Goal: Book appointment/travel/reservation

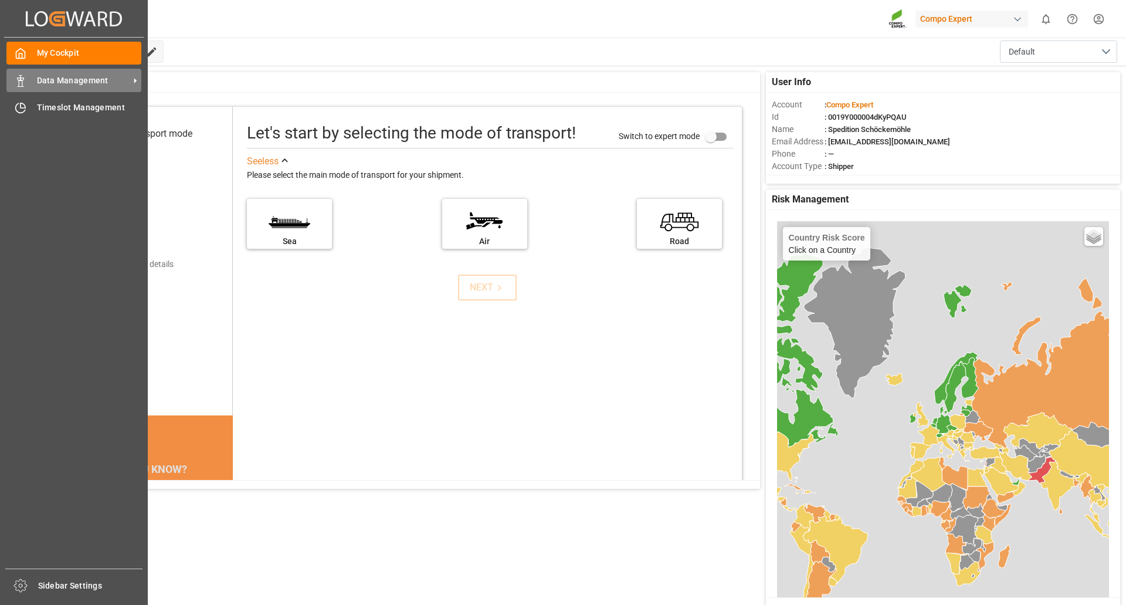
click at [64, 82] on span "Data Management" at bounding box center [83, 80] width 93 height 12
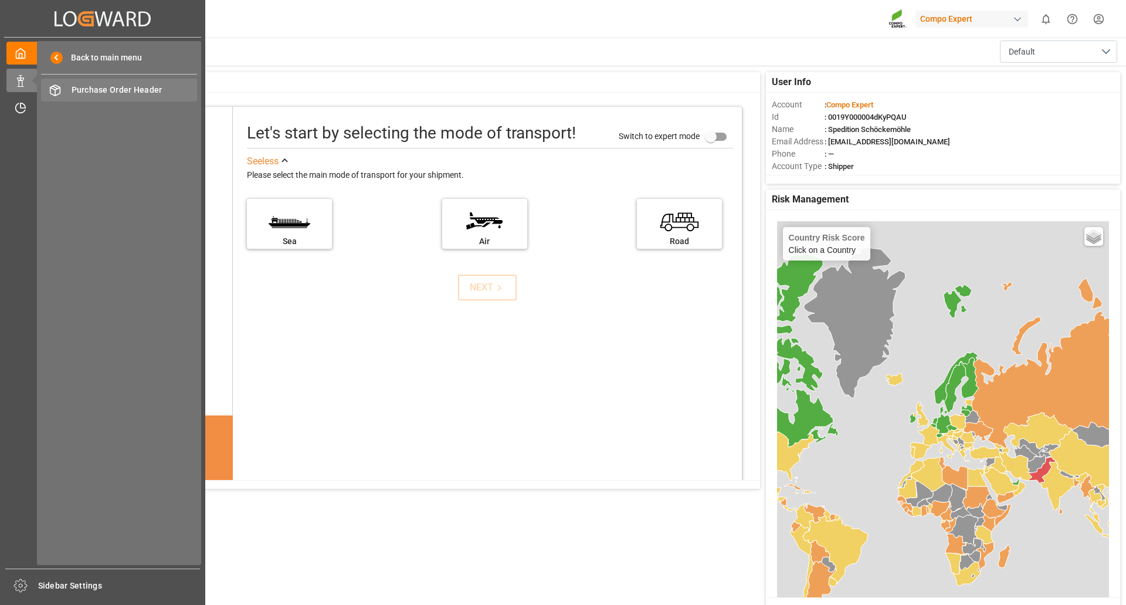
click at [123, 91] on span "Purchase Order Header" at bounding box center [135, 90] width 126 height 12
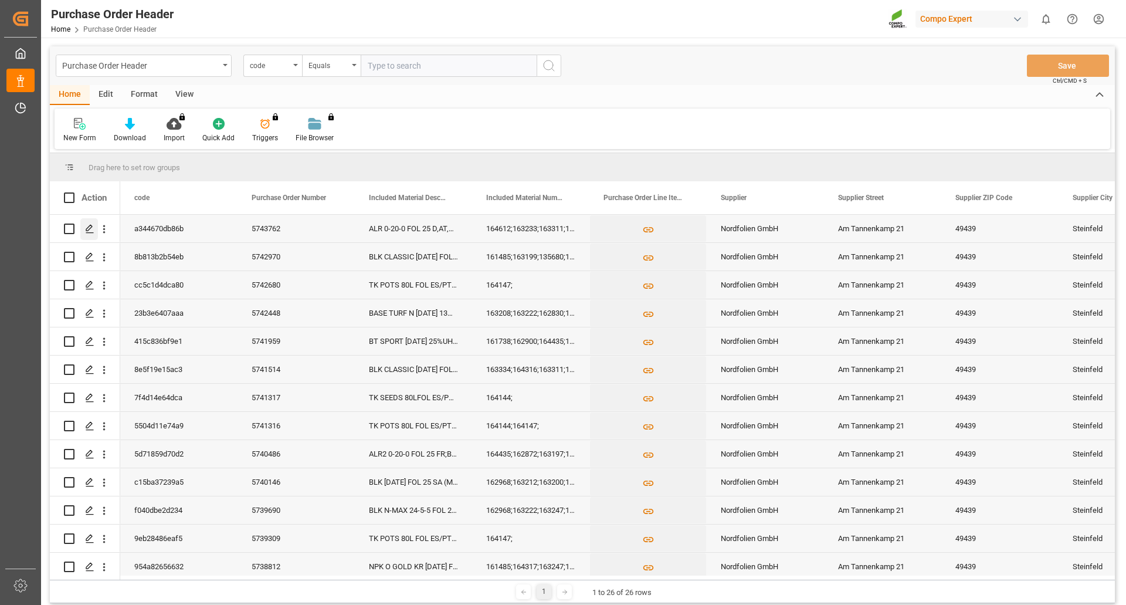
click at [92, 233] on line "Press SPACE to select this row." at bounding box center [89, 233] width 7 height 0
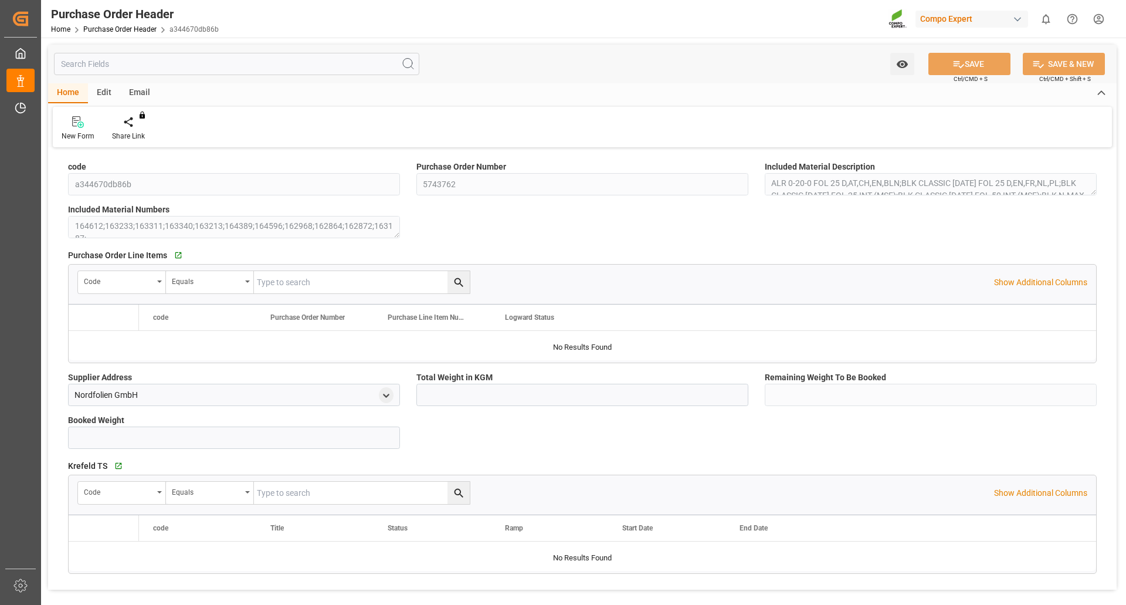
type input "9821.35"
type input "0"
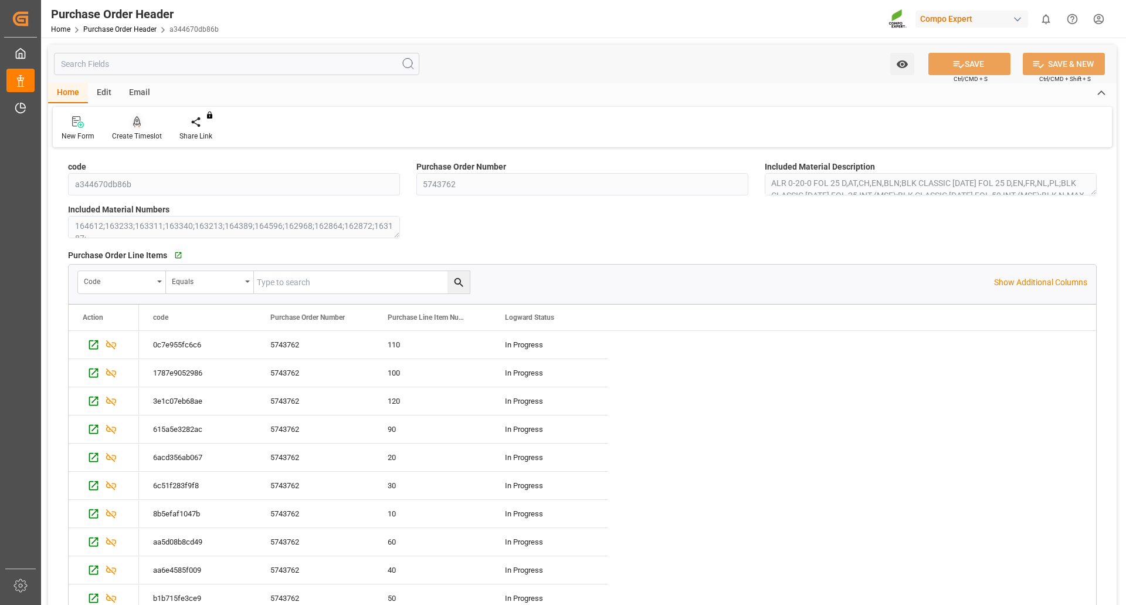
click at [137, 121] on icon at bounding box center [137, 122] width 8 height 12
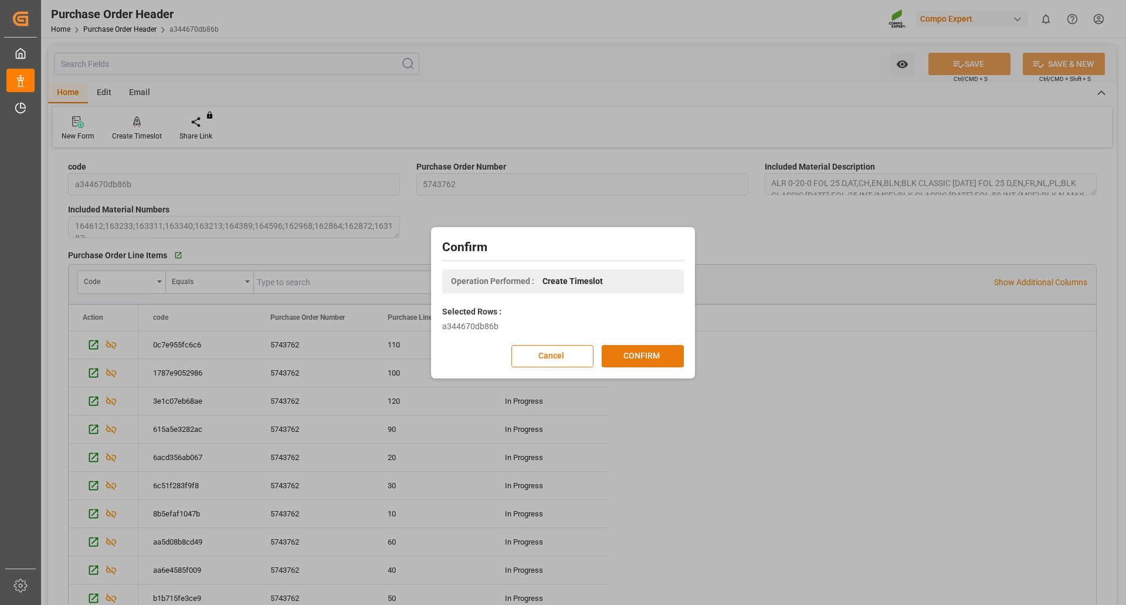
click at [623, 357] on button "CONFIRM" at bounding box center [643, 356] width 82 height 22
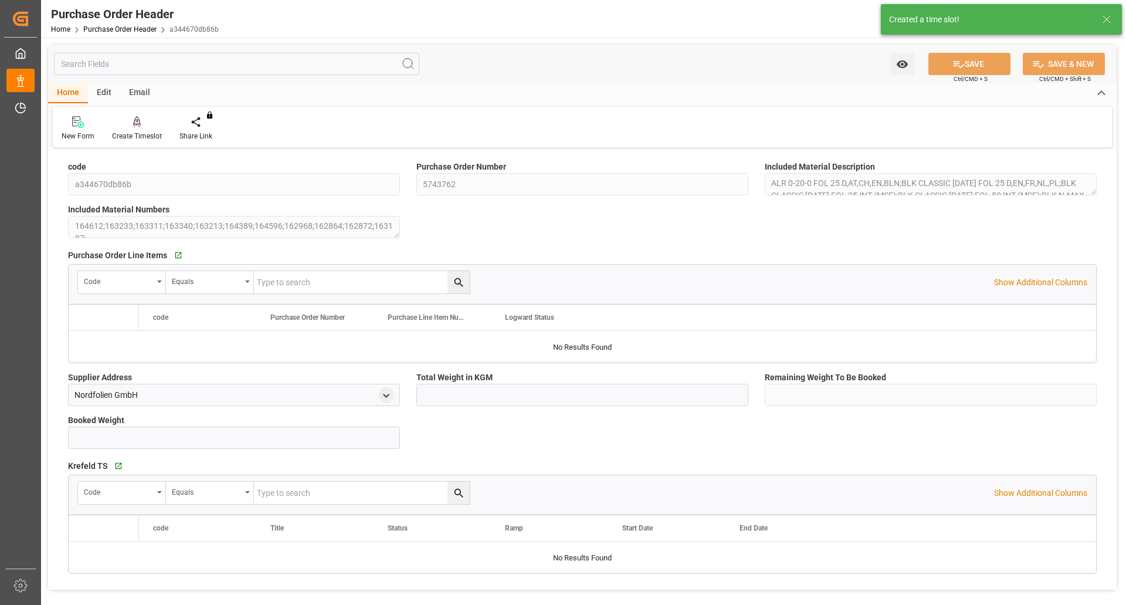
type input "9821.35"
type input "0"
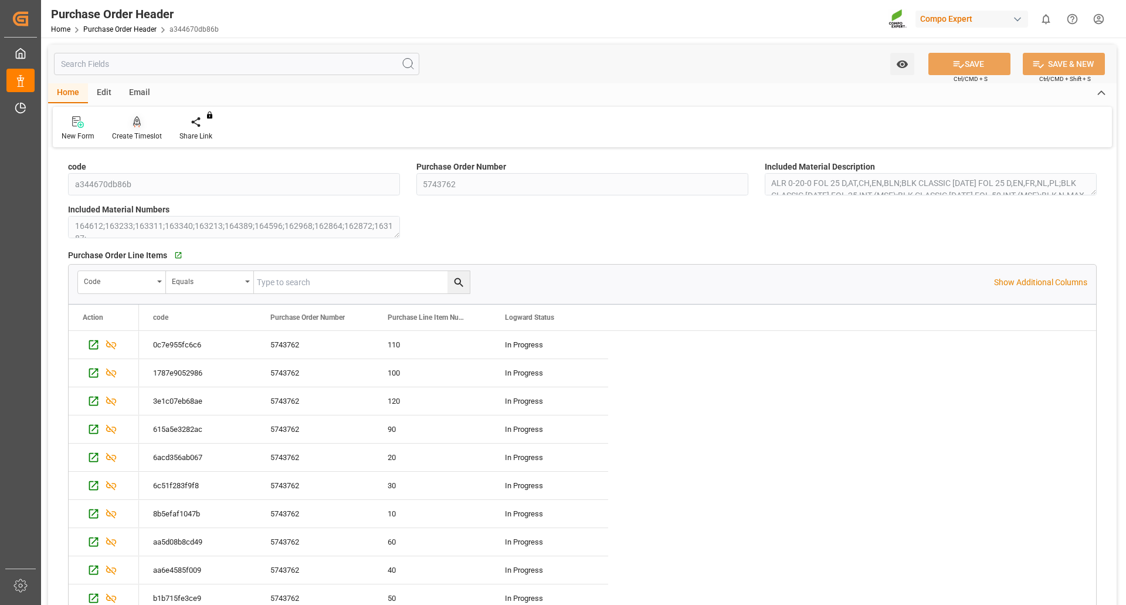
click at [140, 132] on div "Create Timeslot" at bounding box center [137, 136] width 50 height 11
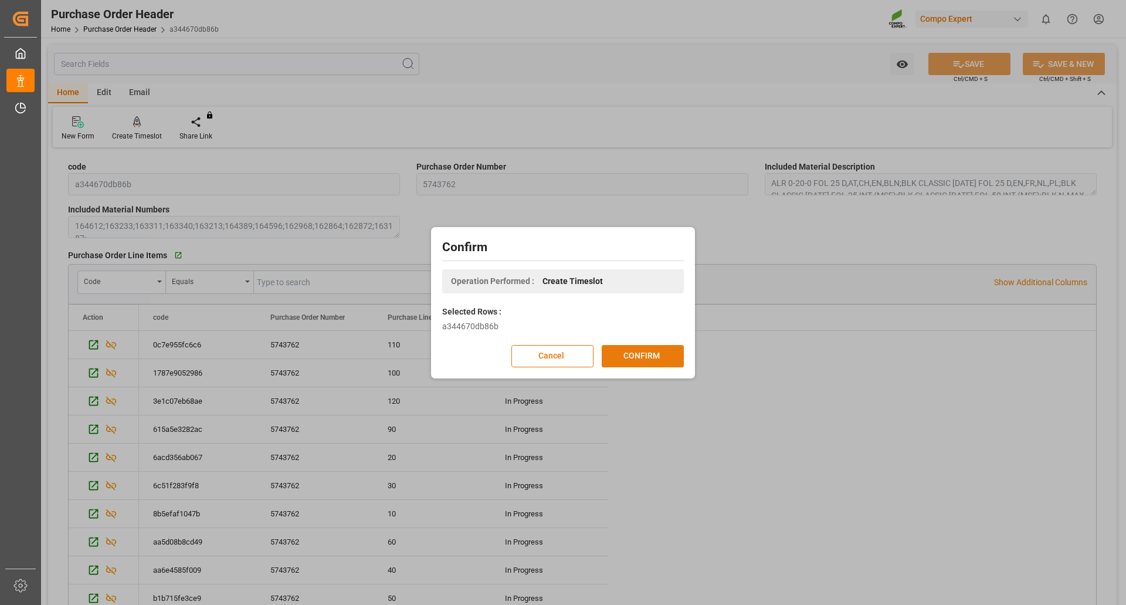
click at [645, 357] on button "CONFIRM" at bounding box center [643, 356] width 82 height 22
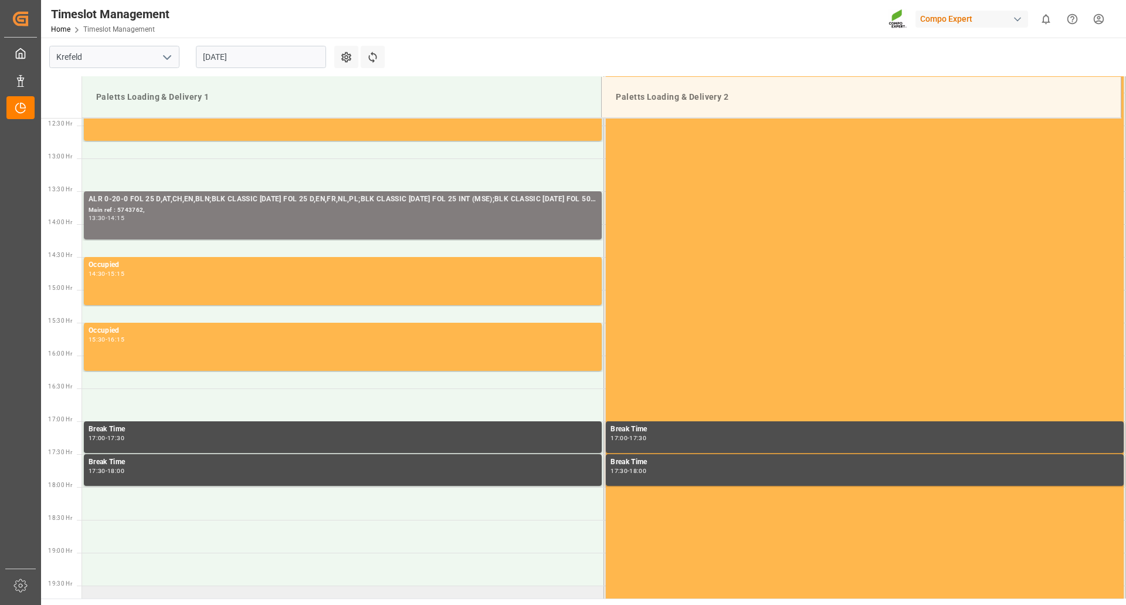
scroll to position [795, 0]
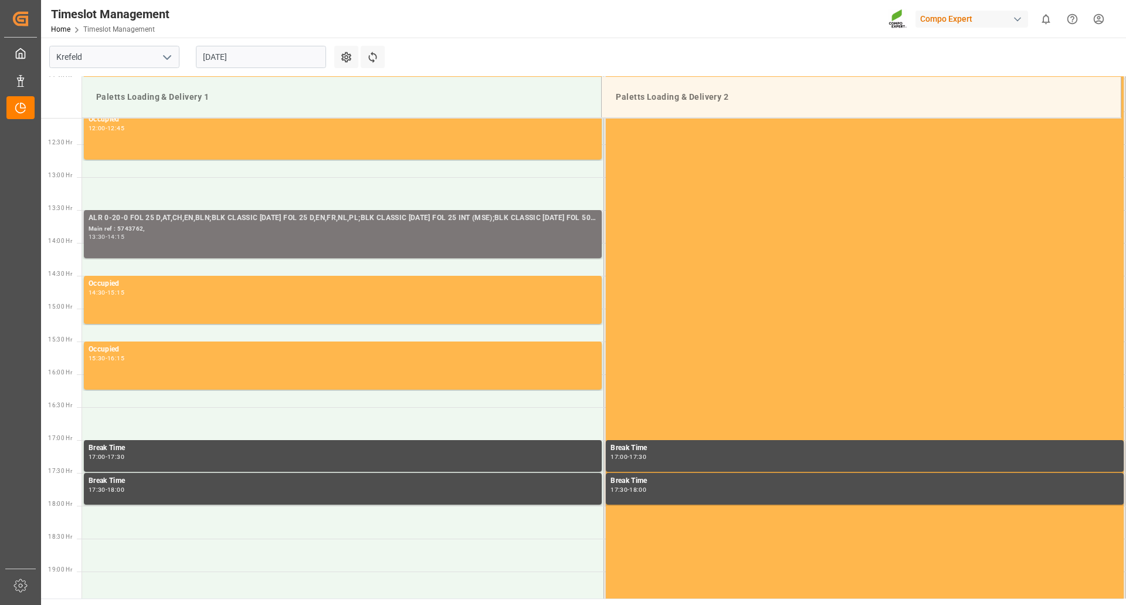
click at [141, 230] on div "Main ref : 5743762," at bounding box center [343, 229] width 508 height 10
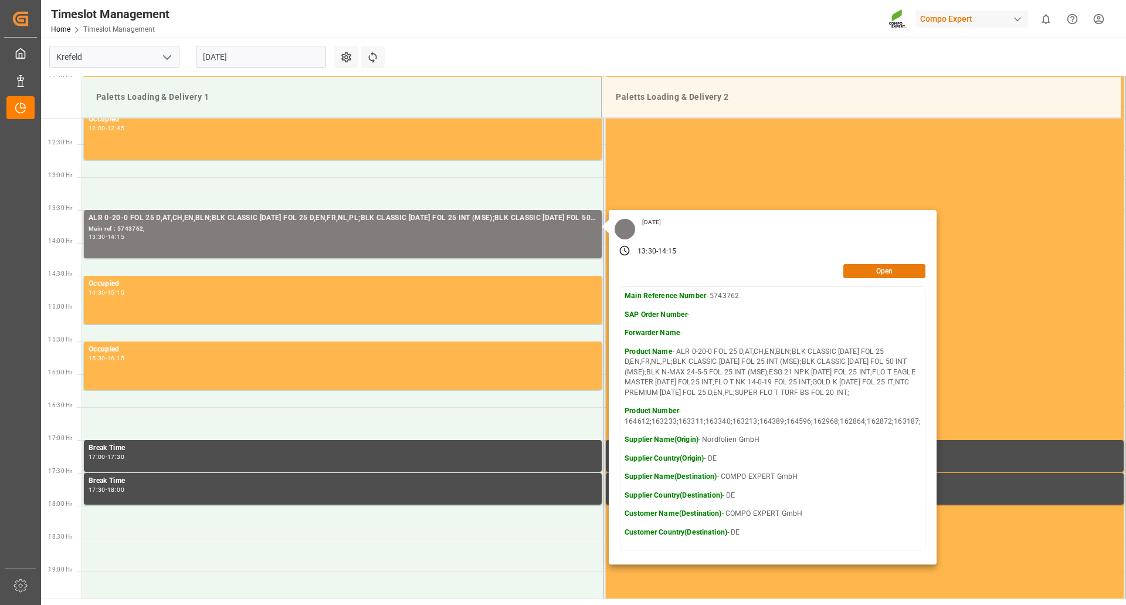
click at [863, 269] on button "Open" at bounding box center [884, 271] width 82 height 14
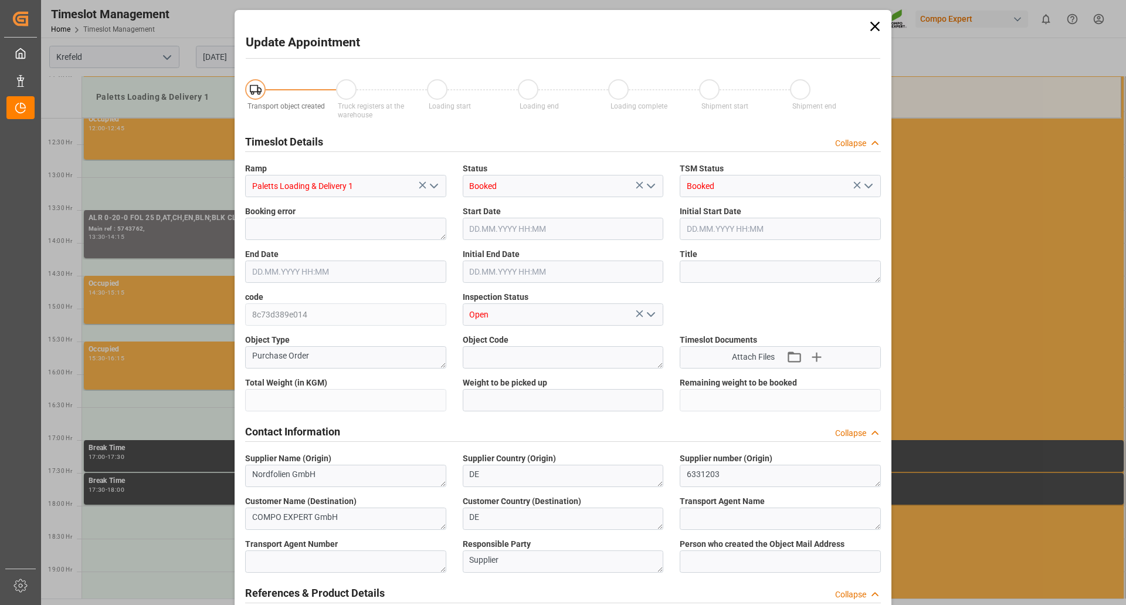
type input "9821.35"
type input "27.08.2025 13:30"
type input "27.08.2025 14:15"
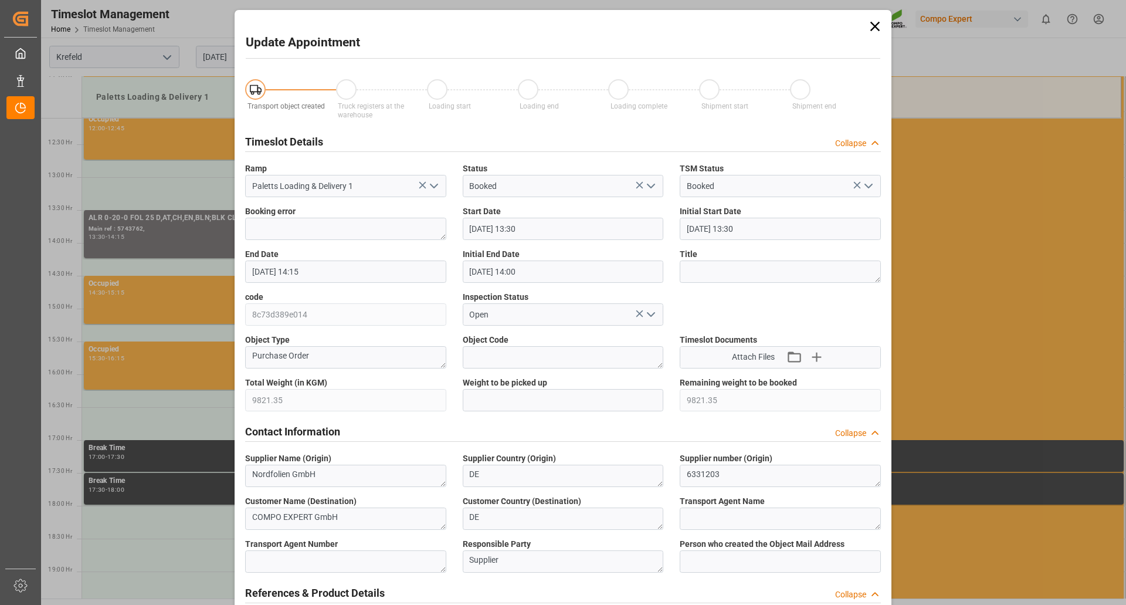
type input "27.08.2025 14:00"
type input "26.08.2025 06:29"
click at [871, 143] on icon at bounding box center [875, 143] width 12 height 12
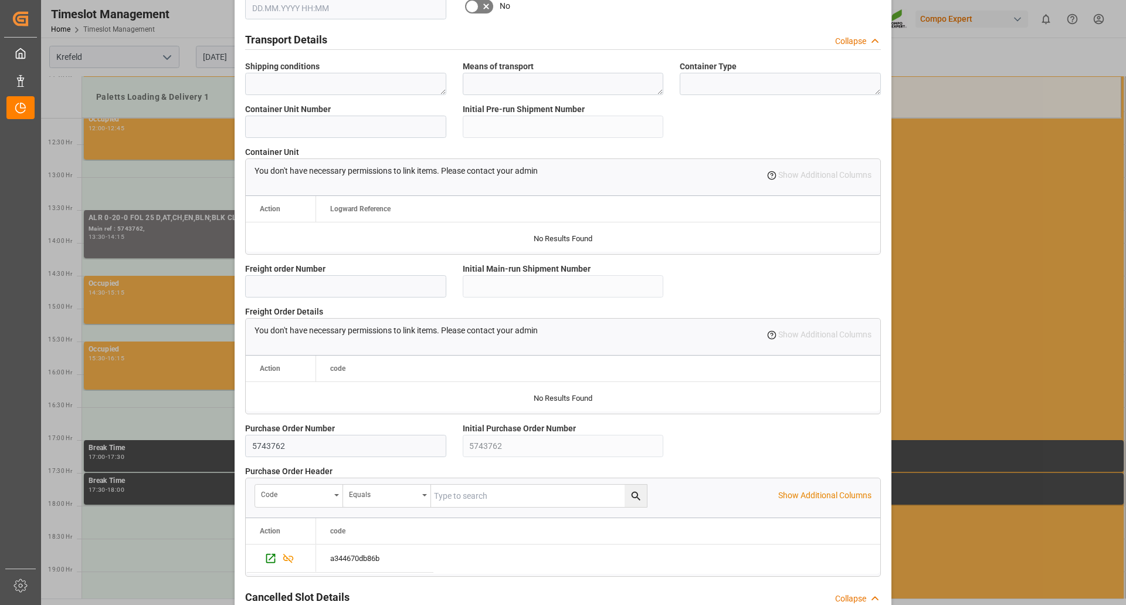
scroll to position [682, 0]
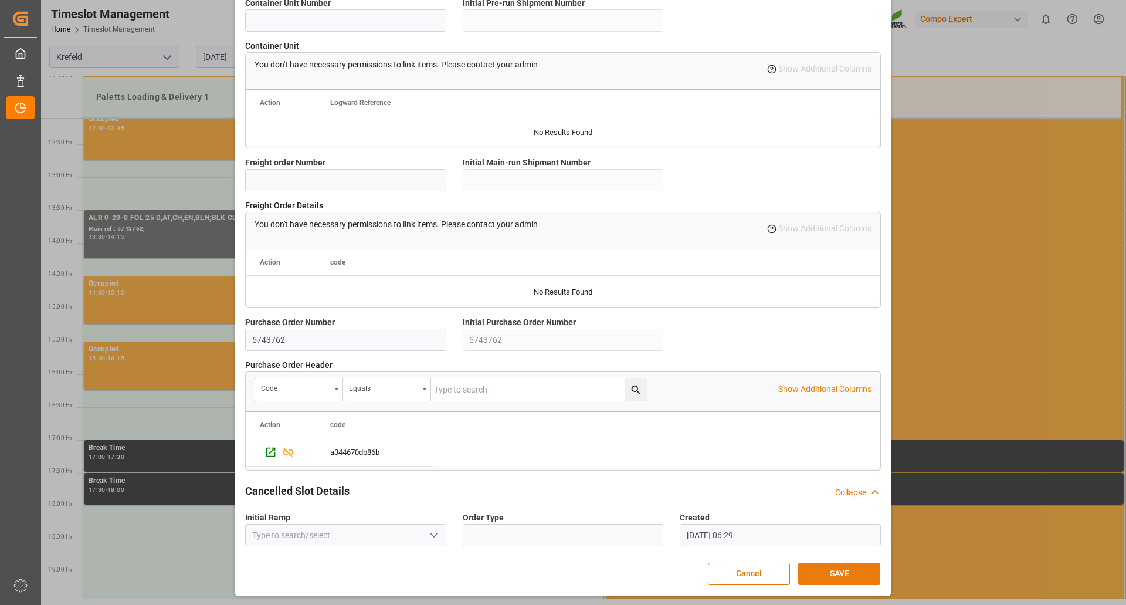
click at [853, 570] on button "SAVE" at bounding box center [839, 573] width 82 height 22
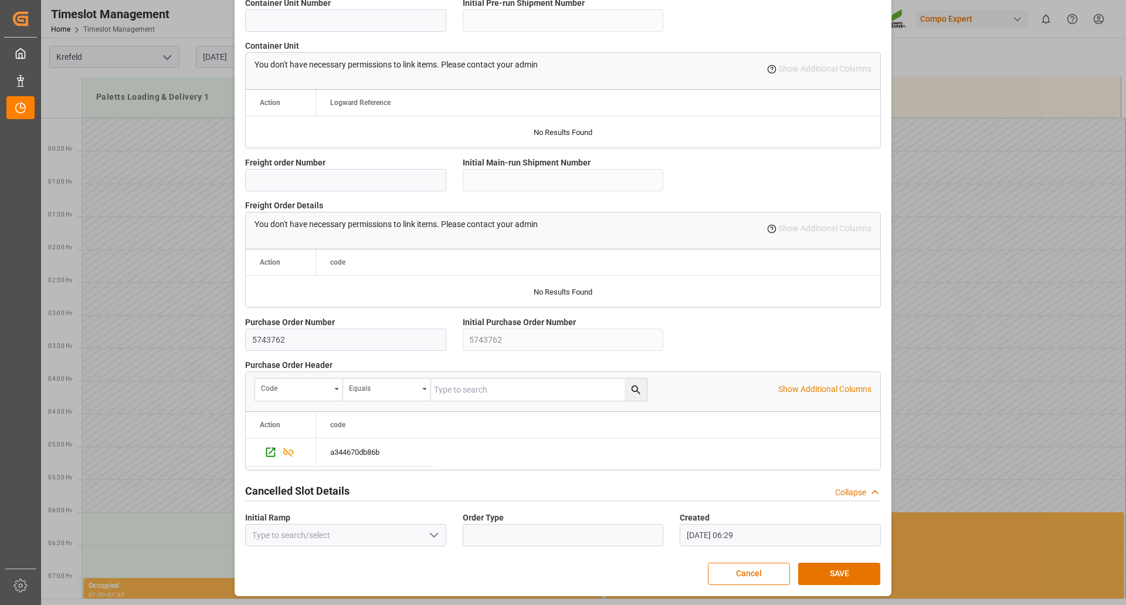
click at [132, 326] on div "Update Appointment Transport object created Truck registers at the warehouse Lo…" at bounding box center [563, 302] width 1126 height 605
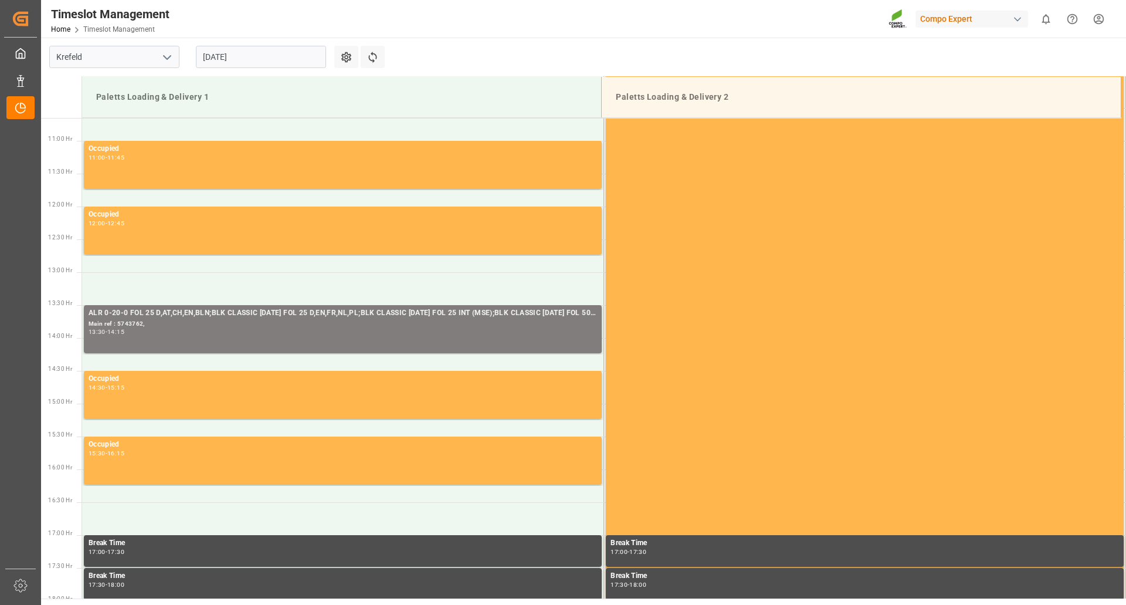
scroll to position [704, 0]
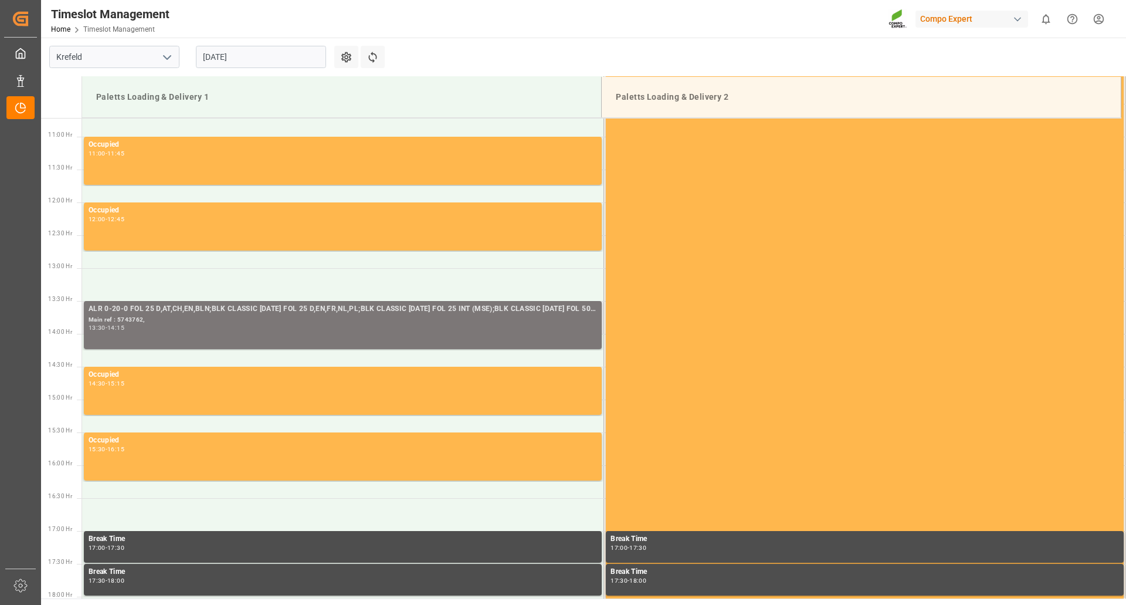
click at [186, 319] on div "Main ref : 5743762," at bounding box center [343, 320] width 508 height 10
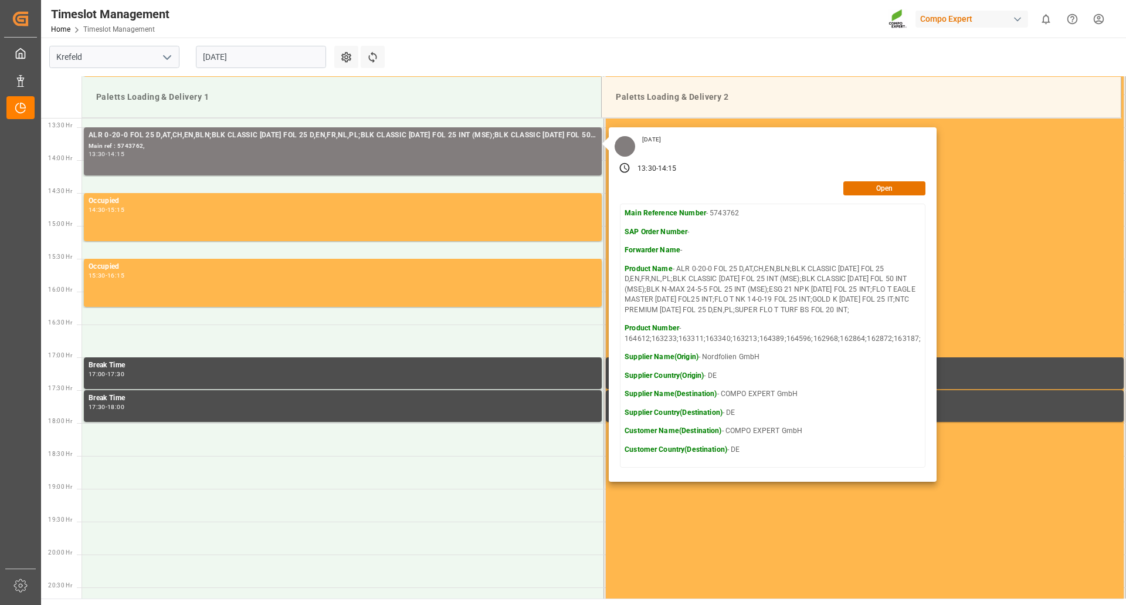
scroll to position [880, 0]
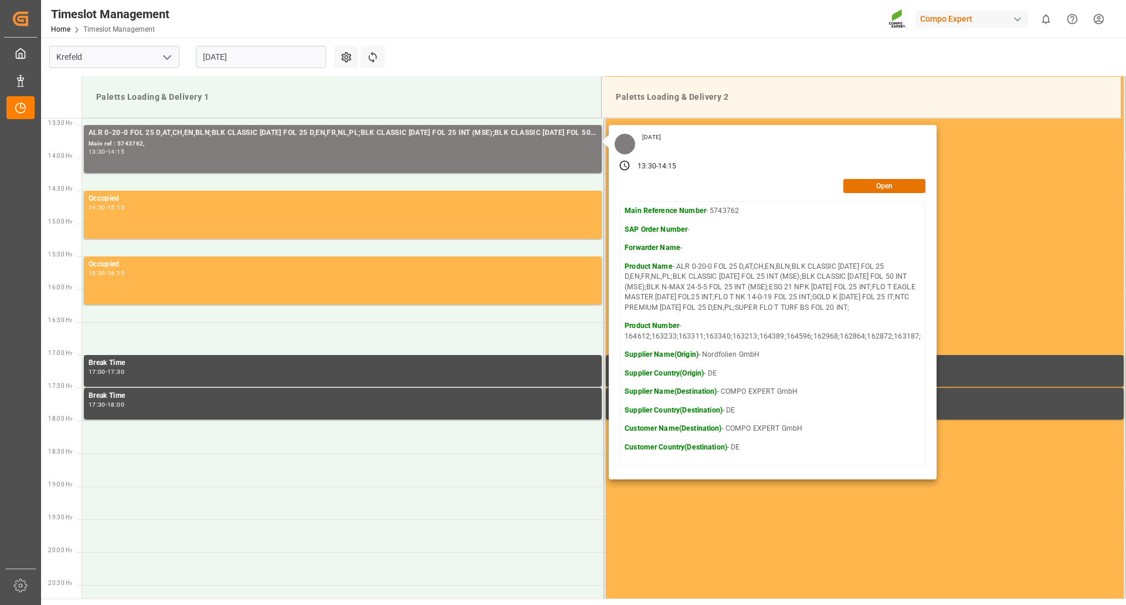
click at [867, 193] on div "Wednesday, August 27, 2025 13:30 - 14:15 Open Main Reference Number - 5743762 S…" at bounding box center [773, 302] width 328 height 354
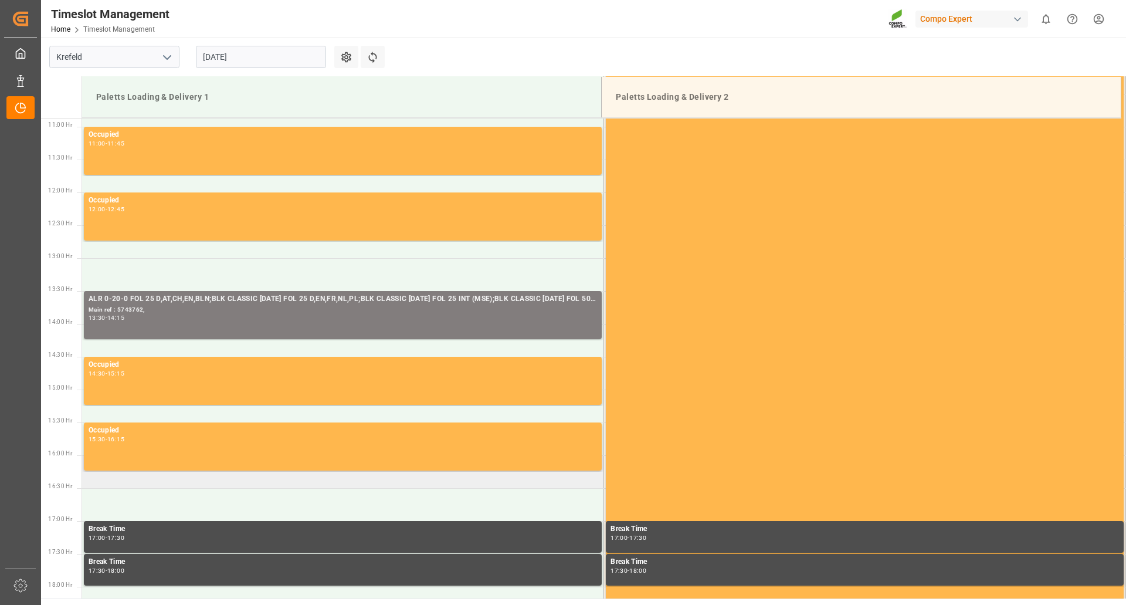
scroll to position [704, 0]
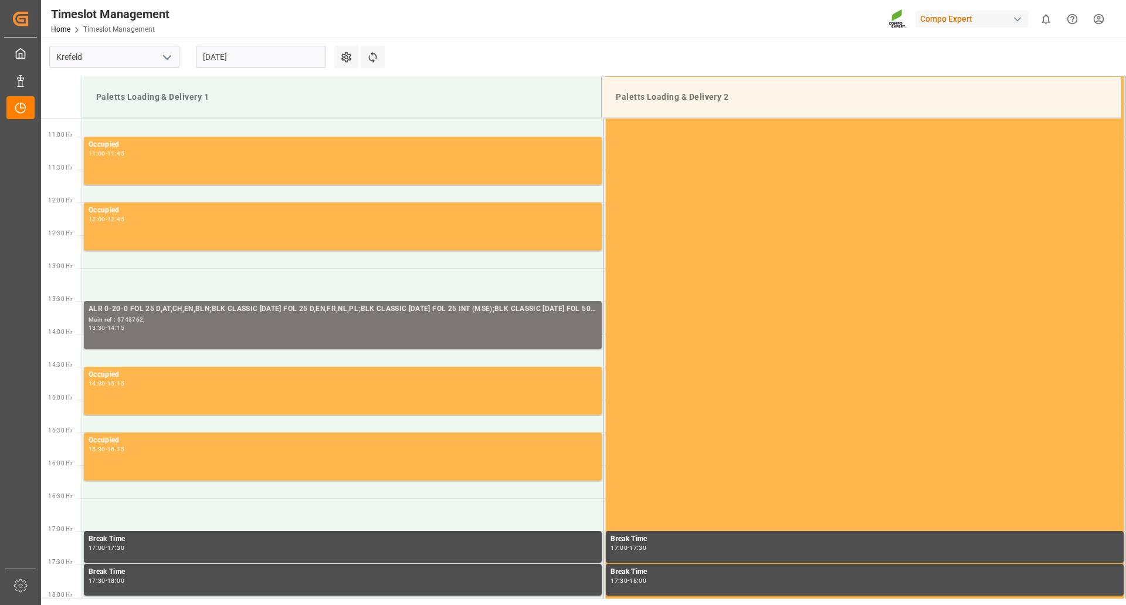
click at [259, 315] on div "Main ref : 5743762," at bounding box center [343, 320] width 508 height 10
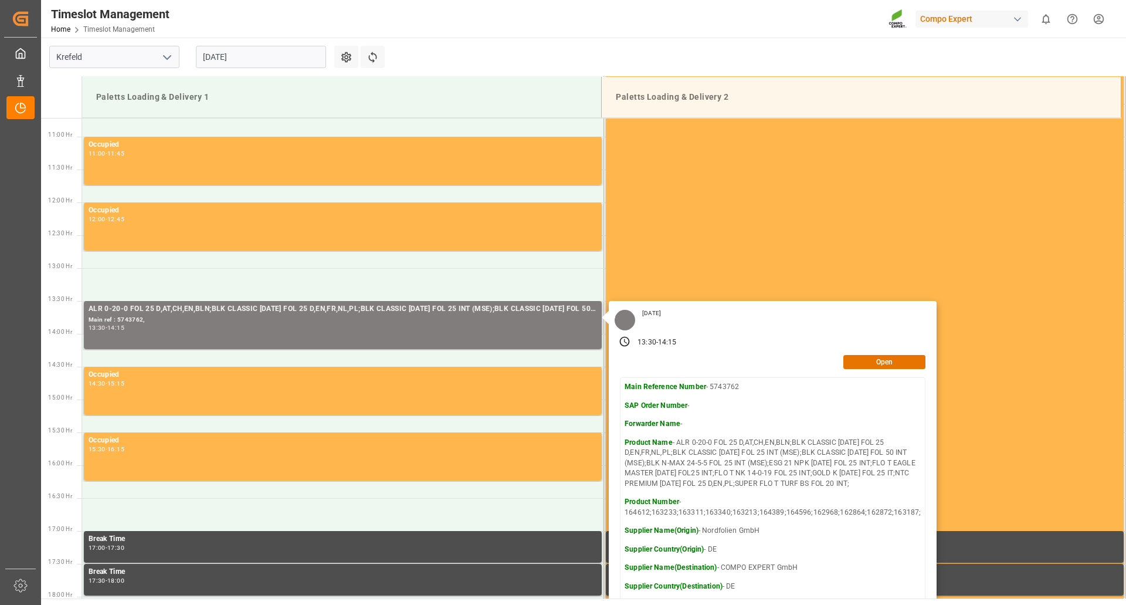
click at [890, 369] on div "Wednesday, August 27, 2025 13:30 - 14:15 Open Main Reference Number - 5743762 S…" at bounding box center [773, 478] width 328 height 354
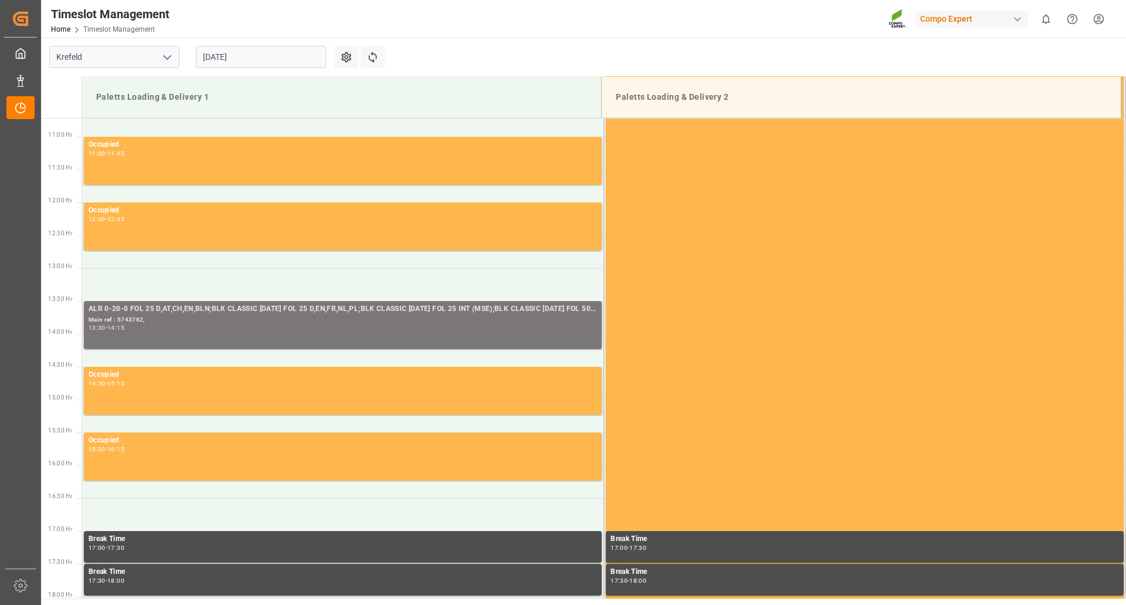
click at [323, 317] on div "Main ref : 5743762," at bounding box center [343, 320] width 508 height 10
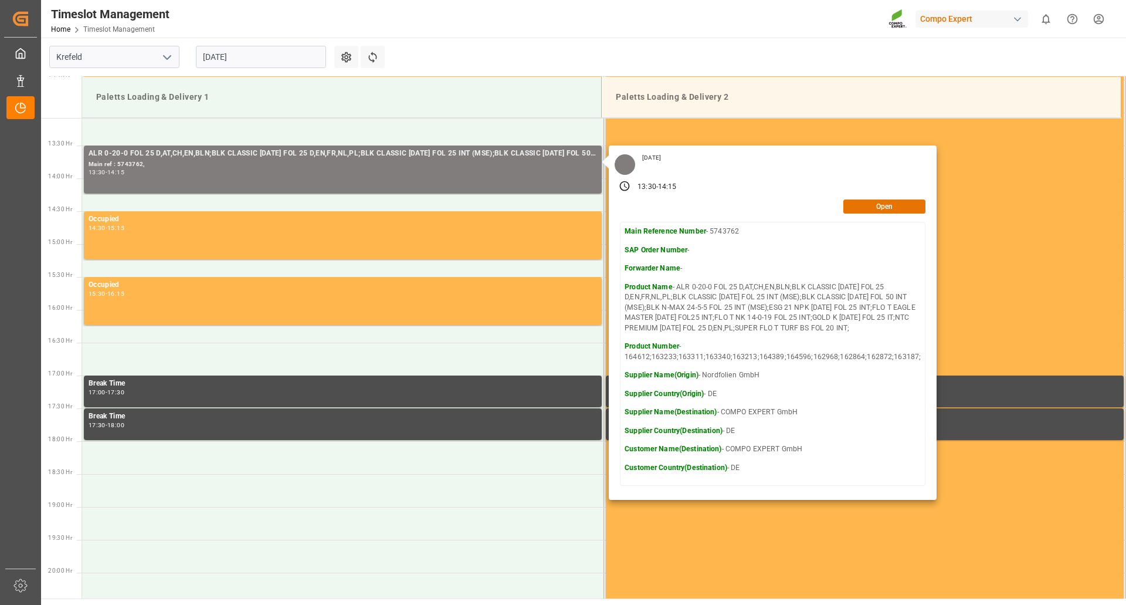
scroll to position [880, 0]
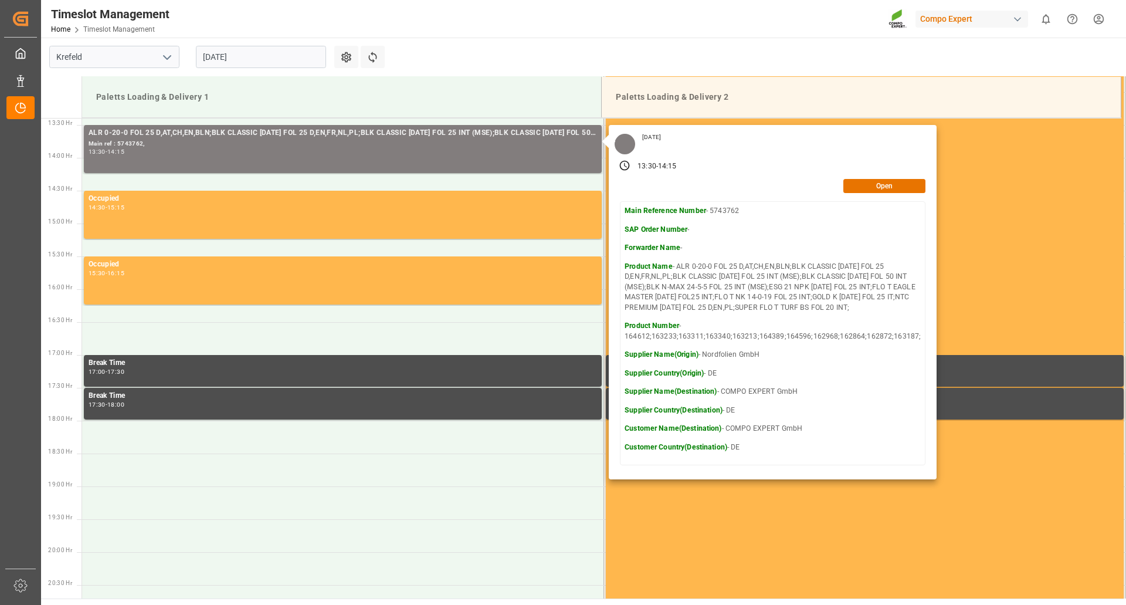
drag, startPoint x: 629, startPoint y: 142, endPoint x: 806, endPoint y: 435, distance: 342.3
click at [806, 435] on div "Wednesday, August 27, 2025 13:30 - 14:15 Open Main Reference Number - 5743762 S…" at bounding box center [773, 302] width 328 height 354
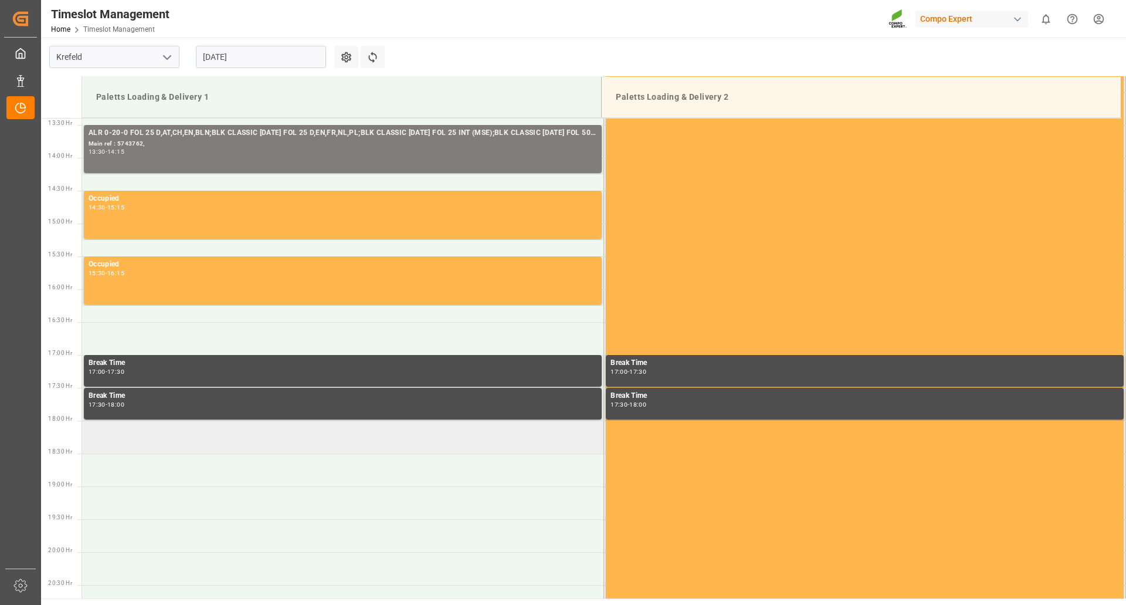
click at [320, 447] on td at bounding box center [343, 436] width 522 height 33
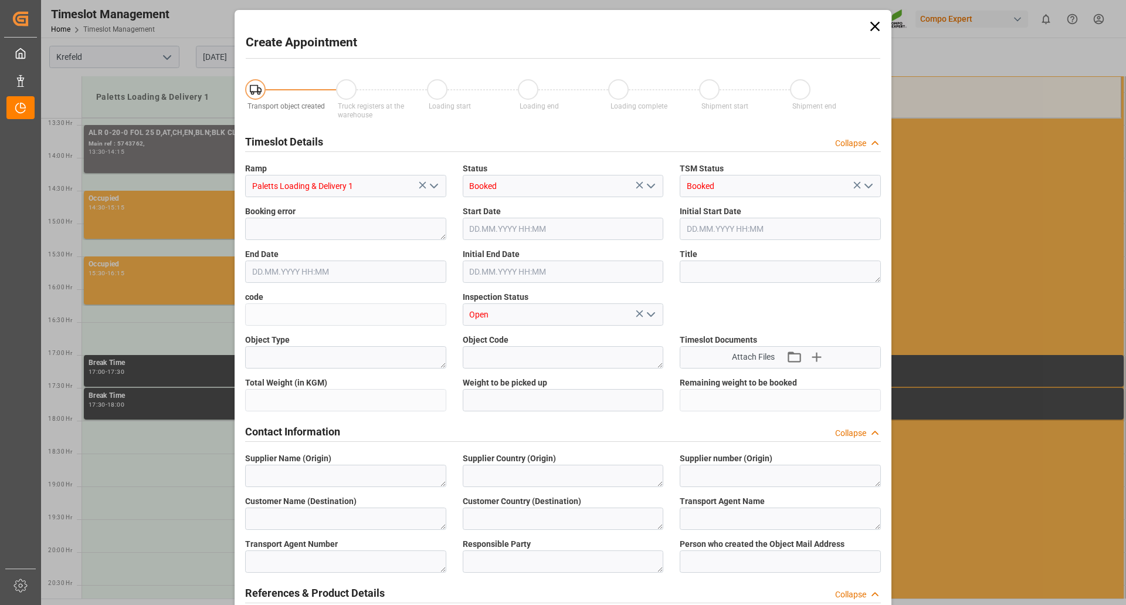
type input "27.08.2025 18:00"
type input "27.08.2025 18:30"
click at [839, 144] on div "Collapse" at bounding box center [850, 143] width 31 height 12
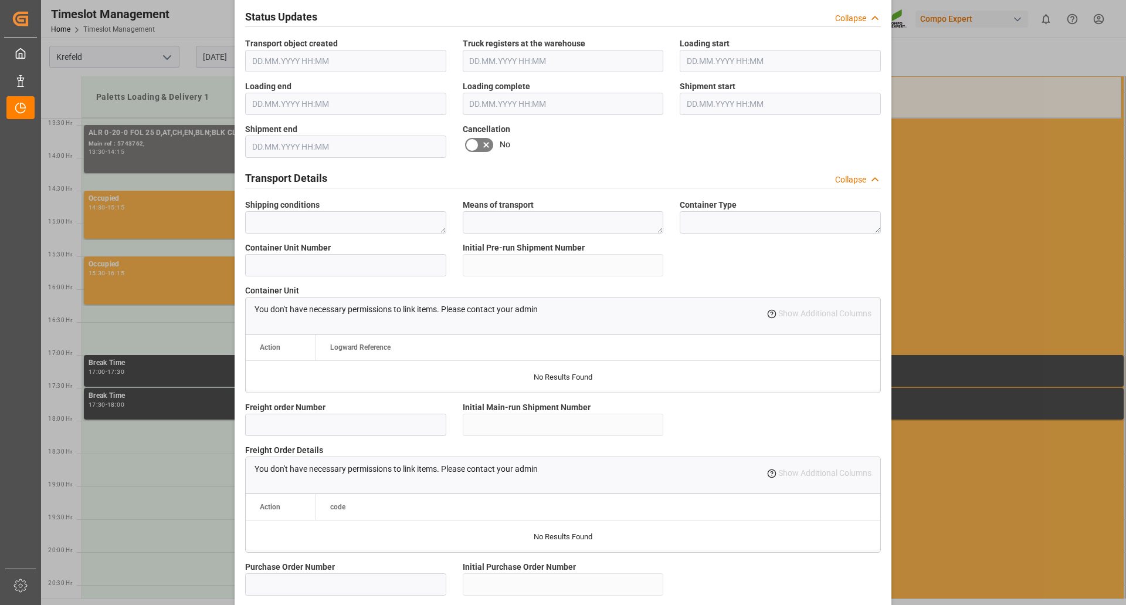
scroll to position [528, 0]
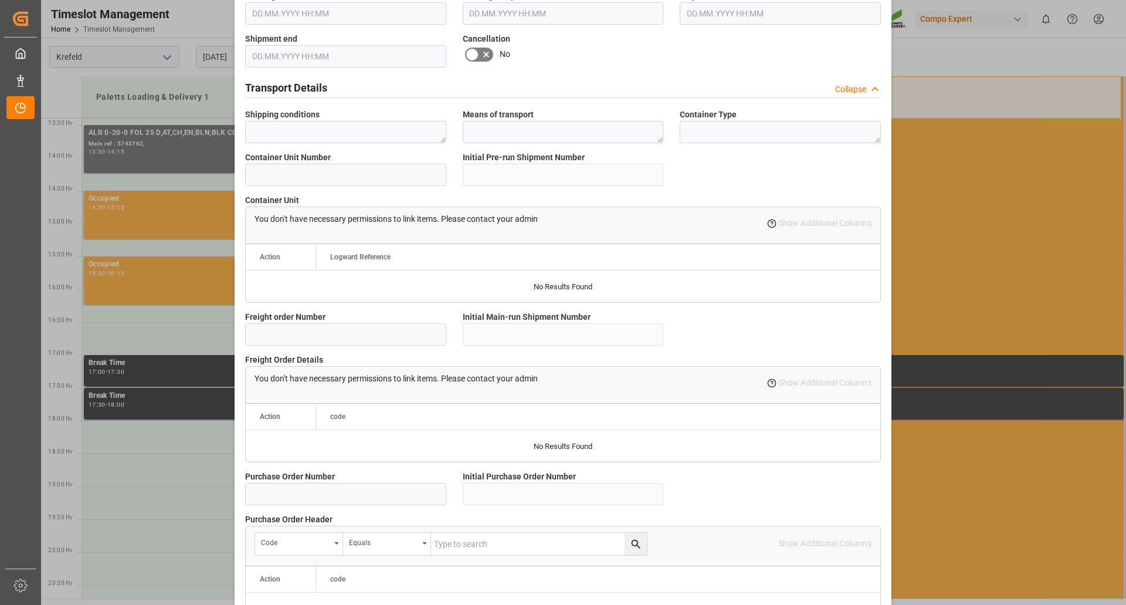
click at [154, 473] on div "Create Appointment Transport object created Truck registers at the warehouse Lo…" at bounding box center [563, 302] width 1126 height 605
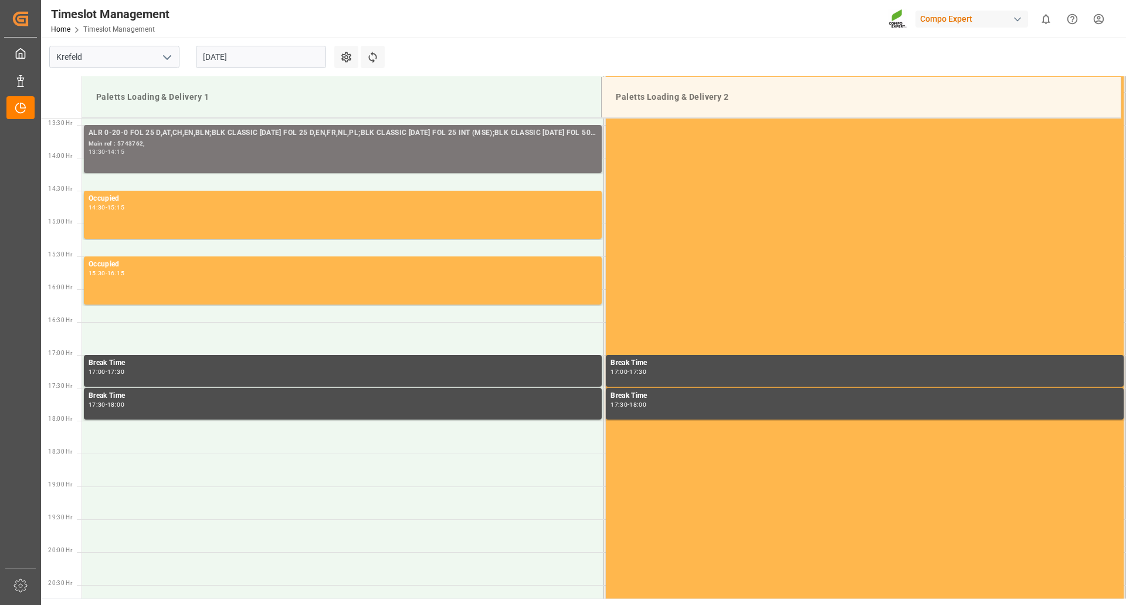
click at [118, 137] on div "ALR 0-20-0 FOL 25 D,AT,CH,EN,BLN;BLK CLASSIC [DATE] FOL 25 D,EN,FR,NL,PL;BLK CL…" at bounding box center [343, 133] width 508 height 12
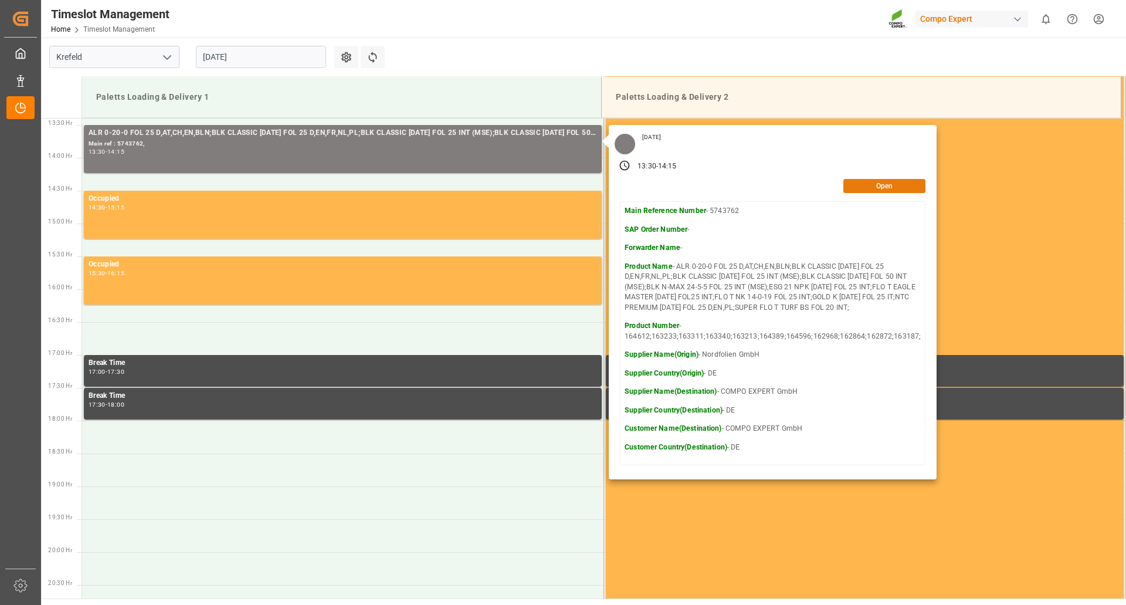
click at [850, 192] on div "Open" at bounding box center [773, 186] width 306 height 14
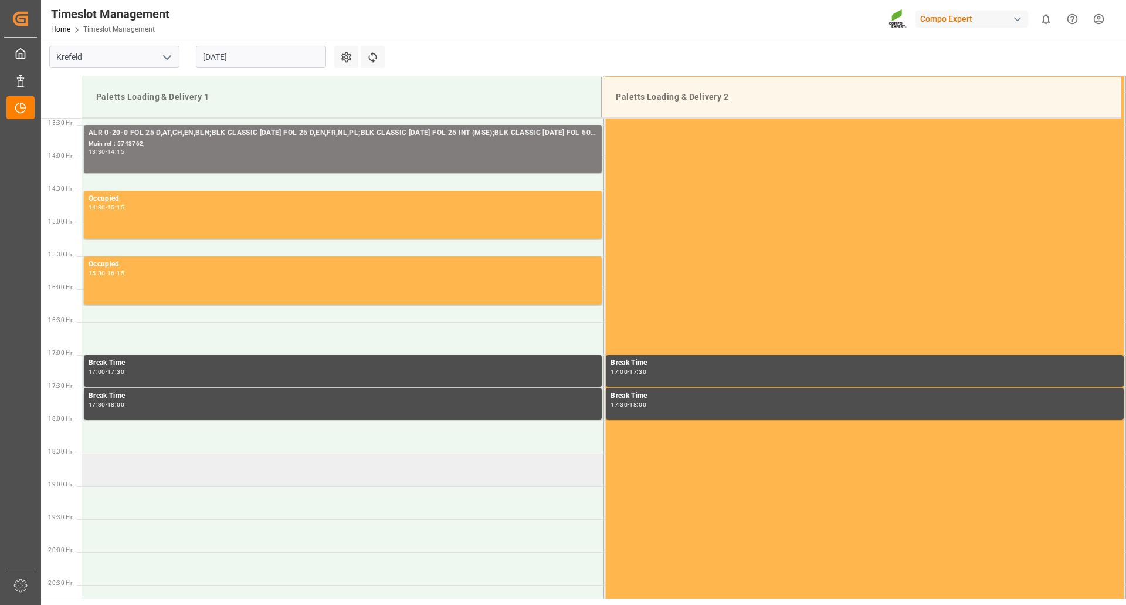
click at [290, 464] on td at bounding box center [343, 469] width 522 height 33
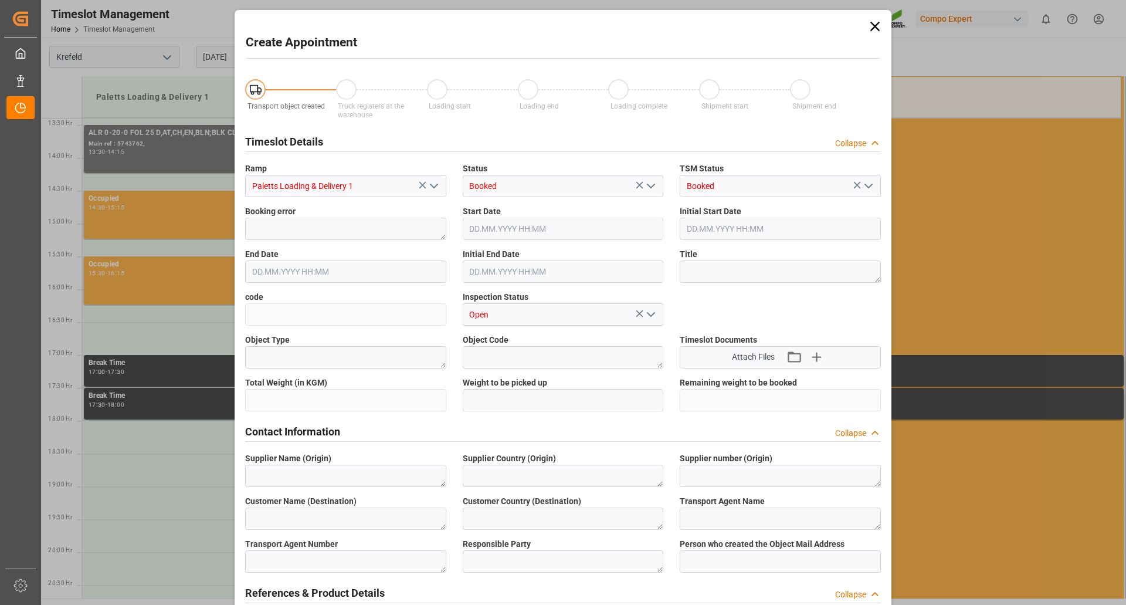
type input "27.08.2025 18:30"
type input "27.08.2025 19:00"
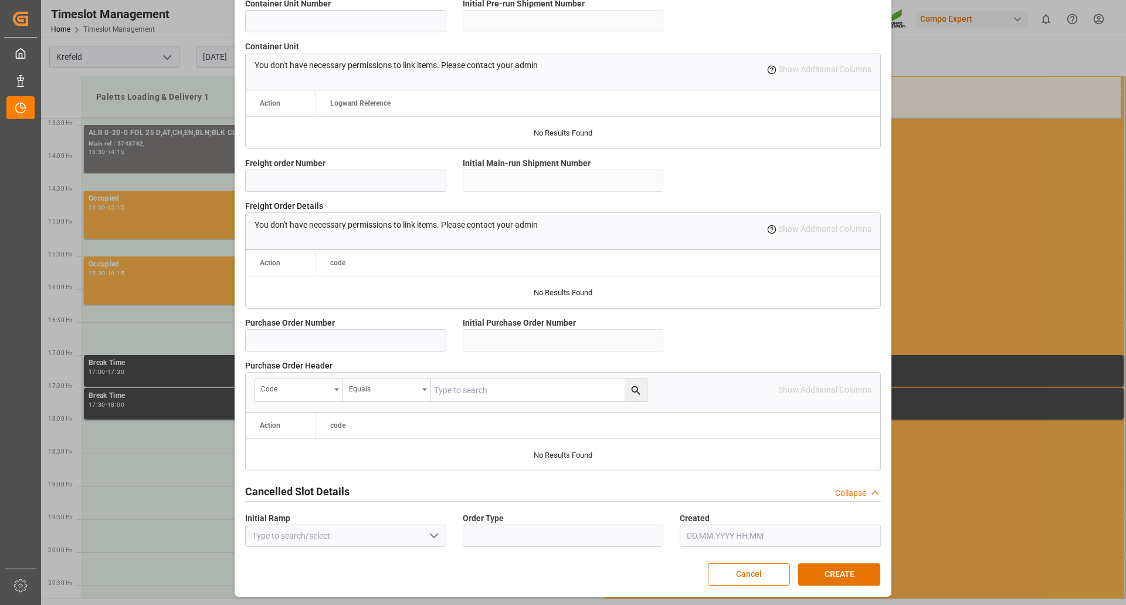
scroll to position [939, 0]
click at [759, 578] on button "Cancel" at bounding box center [749, 573] width 82 height 22
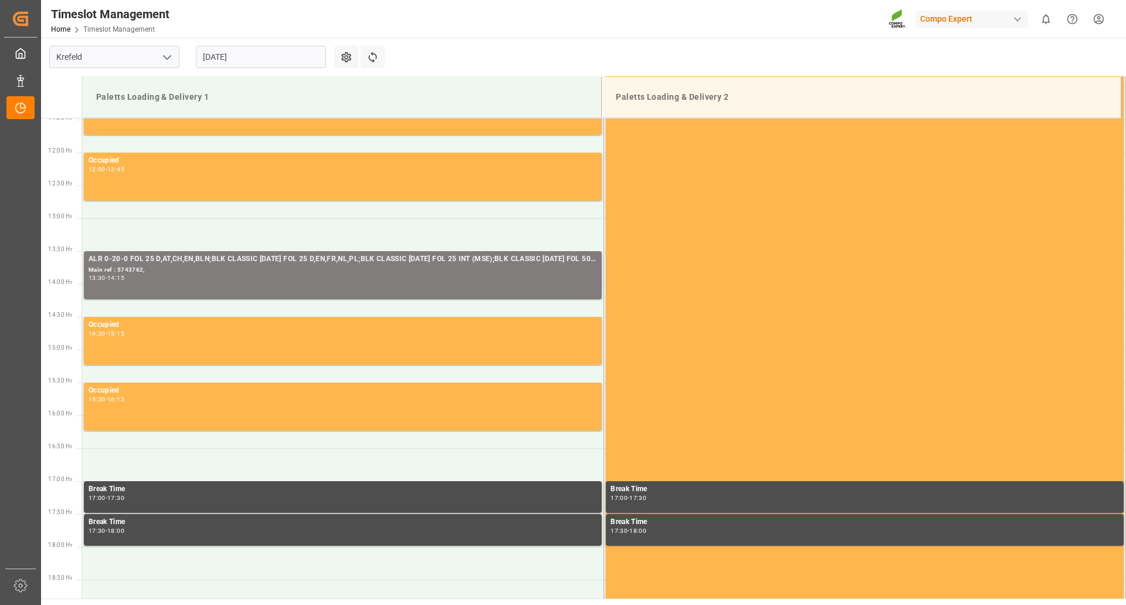
scroll to position [704, 0]
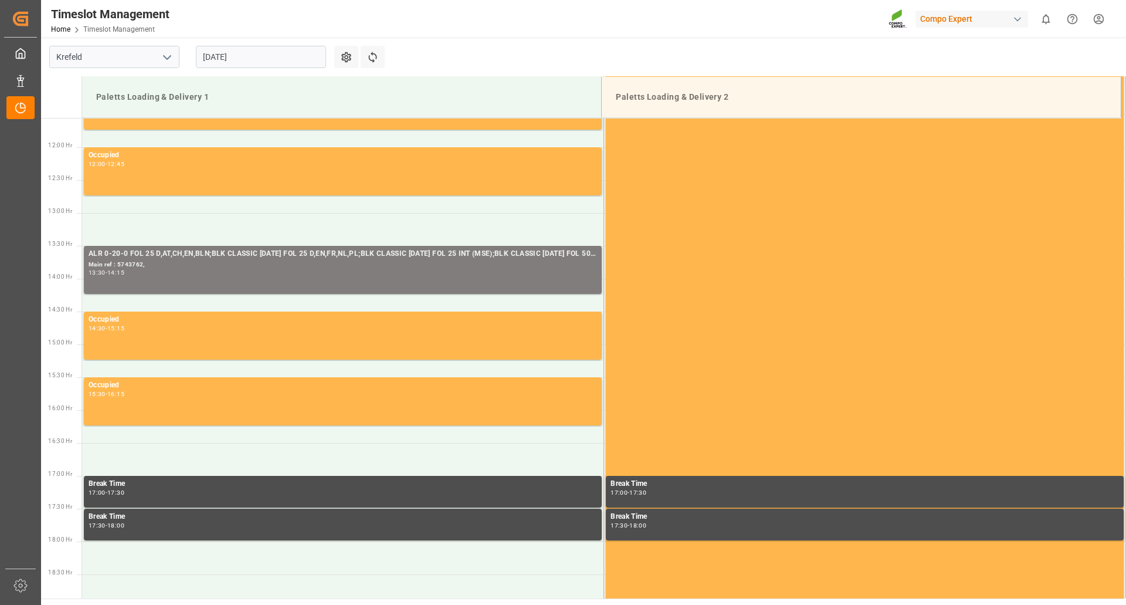
scroll to position [736, 0]
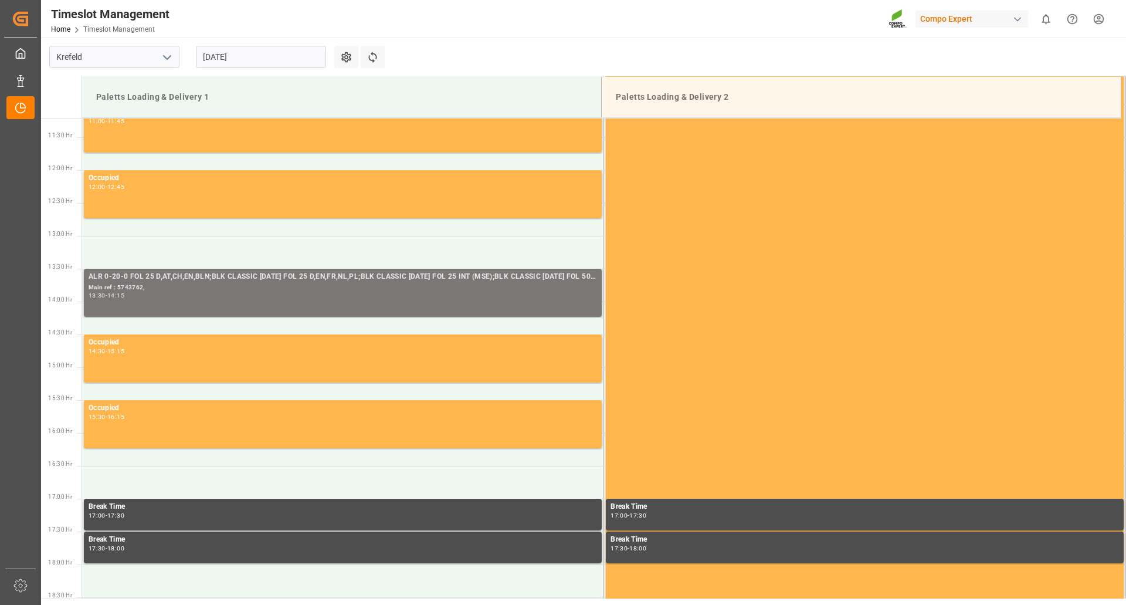
click at [226, 283] on div "Main ref : 5743762," at bounding box center [343, 288] width 508 height 10
